Goal: Find specific page/section: Find specific page/section

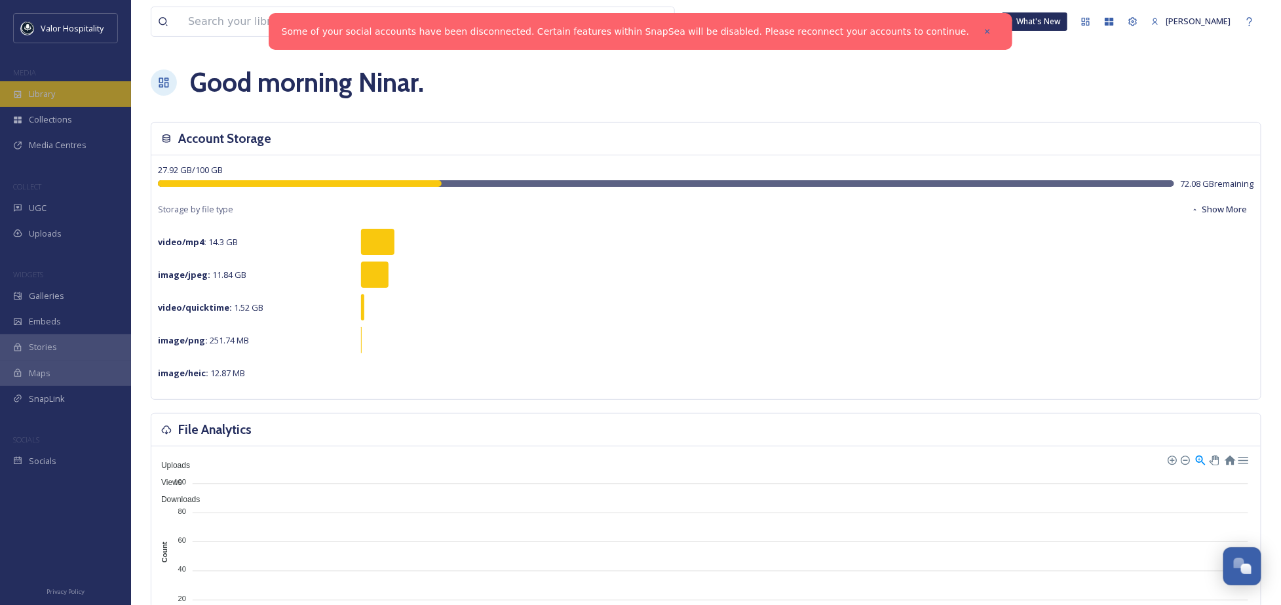
click at [50, 91] on span "Library" at bounding box center [42, 94] width 26 height 12
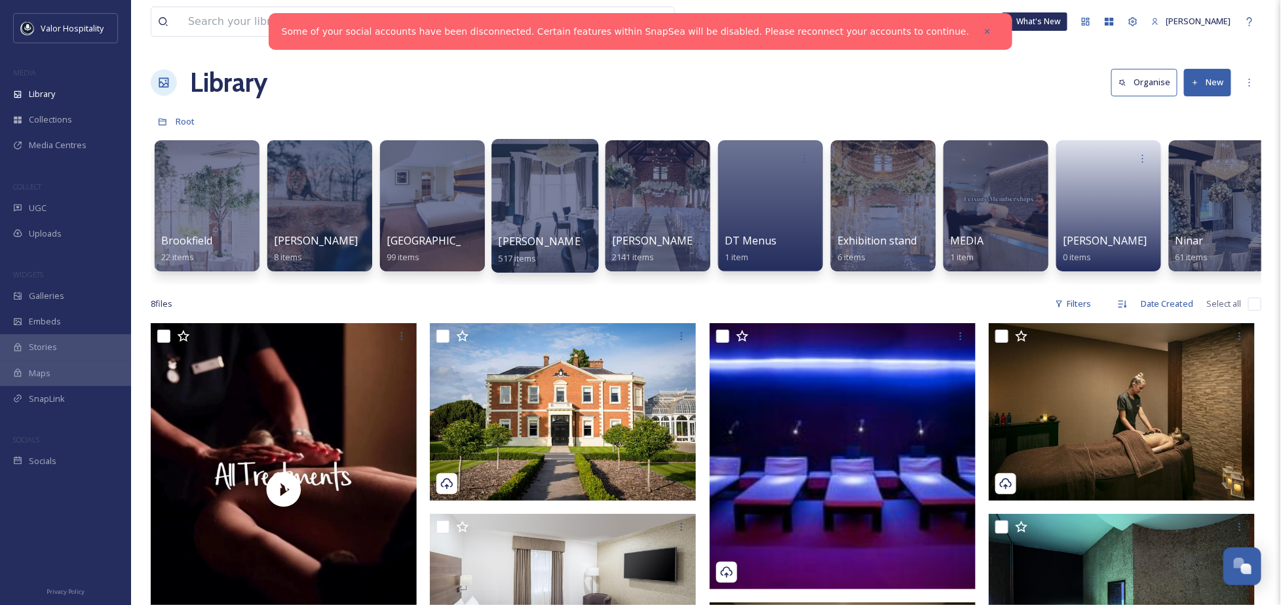
click at [555, 208] on div at bounding box center [545, 206] width 107 height 134
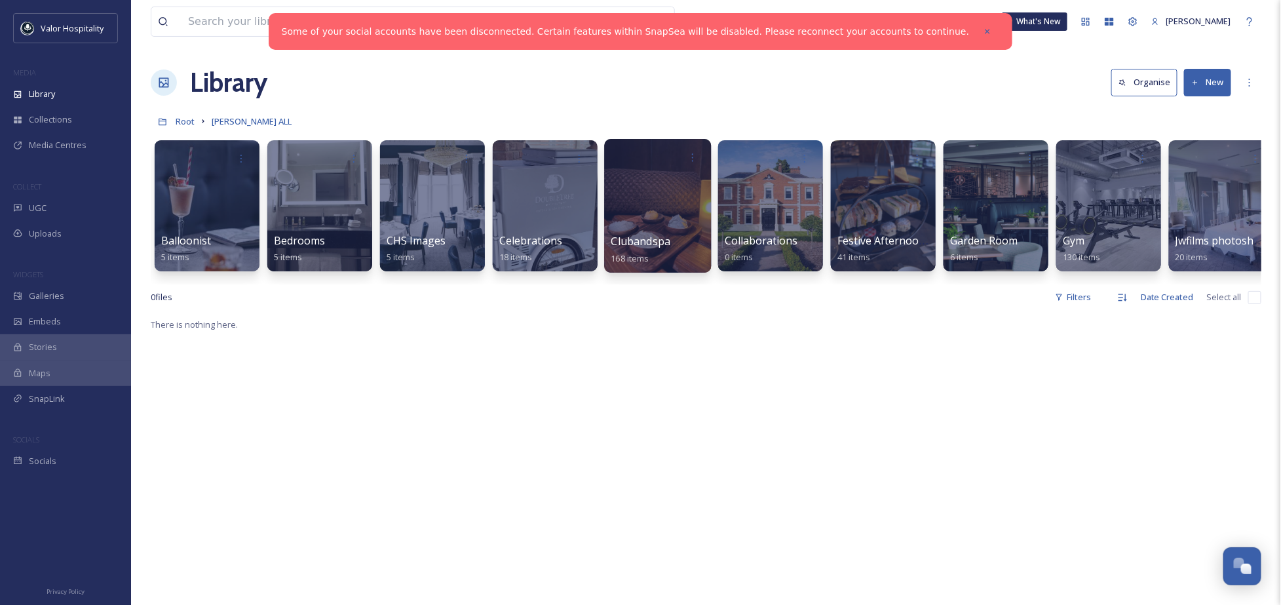
click at [647, 207] on div at bounding box center [657, 206] width 107 height 134
